Goal: Task Accomplishment & Management: Use online tool/utility

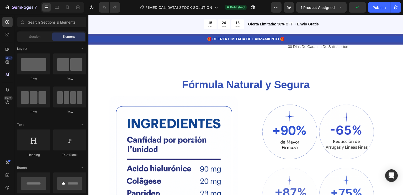
scroll to position [277, 0]
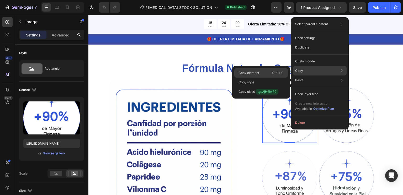
click at [246, 72] on p "Copy element" at bounding box center [249, 73] width 21 height 5
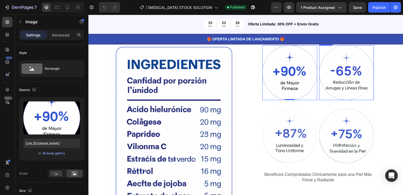
scroll to position [299, 0]
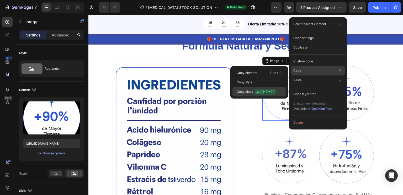
click at [252, 92] on p "Copy class .gsAjH6Iw79" at bounding box center [257, 92] width 40 height 6
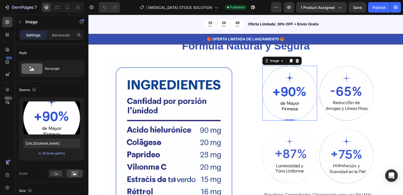
click at [301, 101] on img at bounding box center [289, 93] width 55 height 55
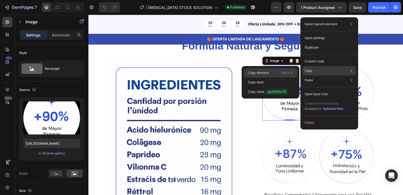
click at [278, 78] on div "Copy element Ctrl + C" at bounding box center [271, 82] width 54 height 9
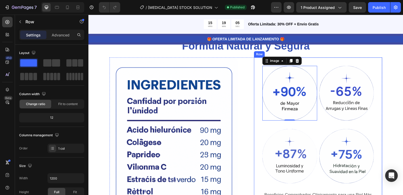
click at [359, 60] on div "Image 0 Image Row Image Image Row Beneficios Comprobados Clínicamente para una …" at bounding box center [318, 153] width 128 height 193
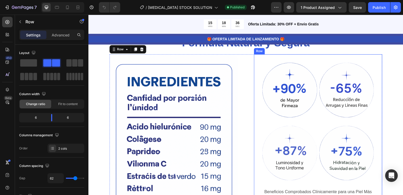
scroll to position [305, 0]
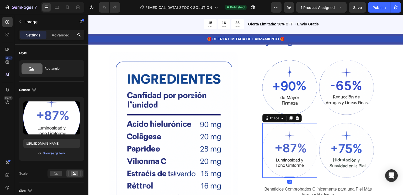
click at [294, 149] on img at bounding box center [289, 150] width 55 height 55
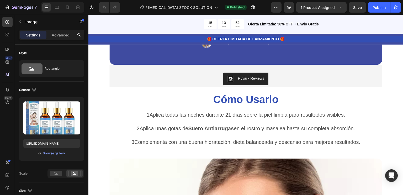
scroll to position [933, 0]
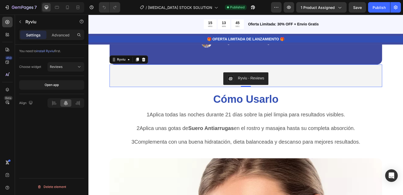
click at [252, 79] on div "Ryviu - Reviews" at bounding box center [251, 79] width 26 height 6
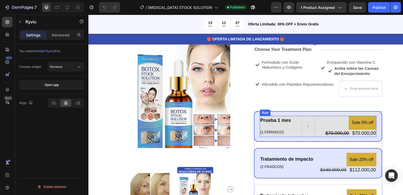
scroll to position [0, 0]
